Goal: Task Accomplishment & Management: Complete application form

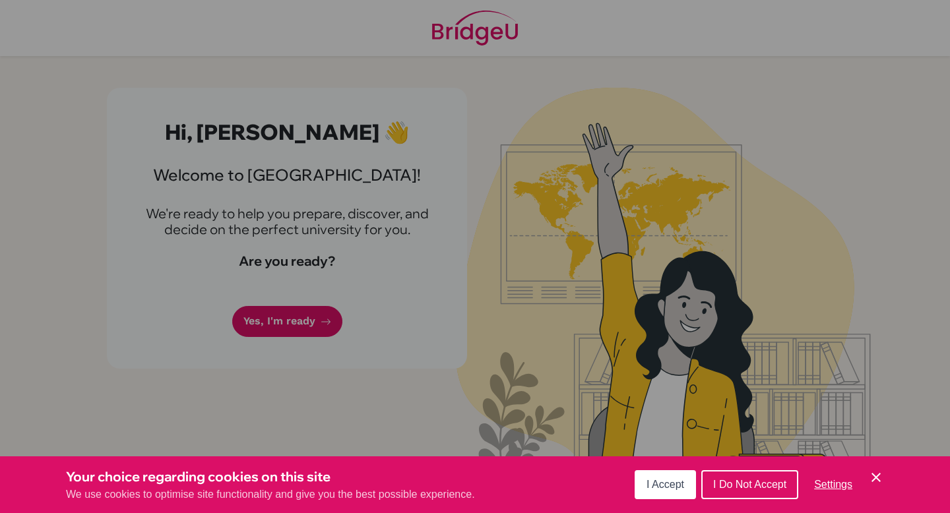
click at [674, 487] on span "I Accept" at bounding box center [665, 484] width 38 height 11
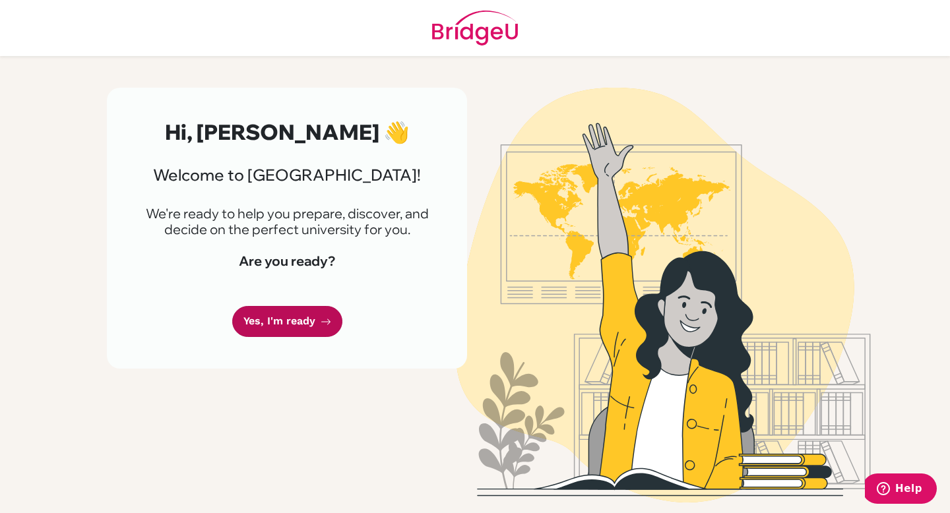
click at [313, 317] on link "Yes, I'm ready" at bounding box center [287, 321] width 110 height 31
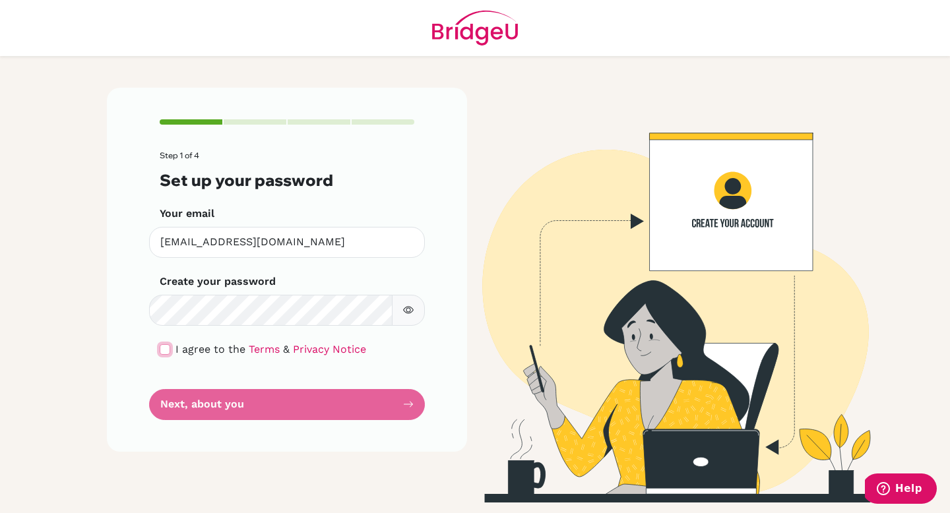
click at [163, 346] on input "checkbox" at bounding box center [165, 349] width 11 height 11
checkbox input "true"
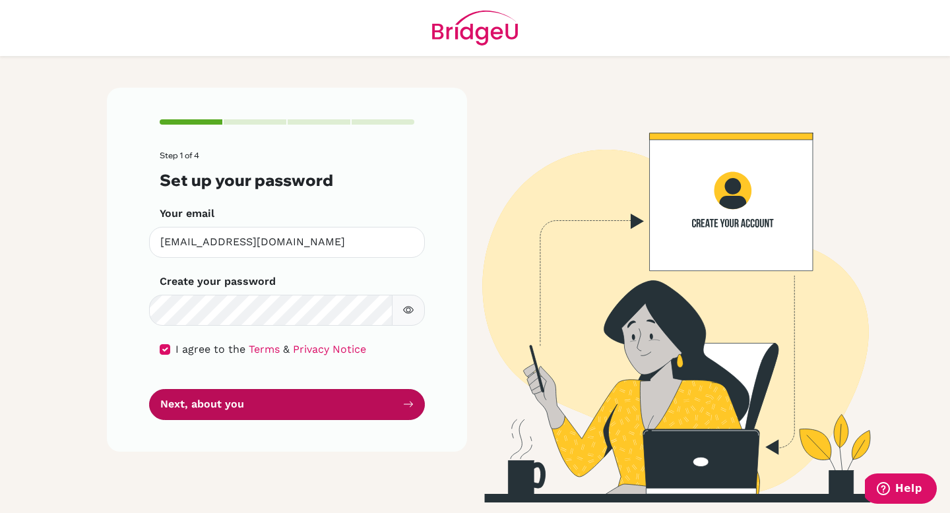
click at [224, 408] on button "Next, about you" at bounding box center [287, 404] width 276 height 31
